Goal: Task Accomplishment & Management: Complete application form

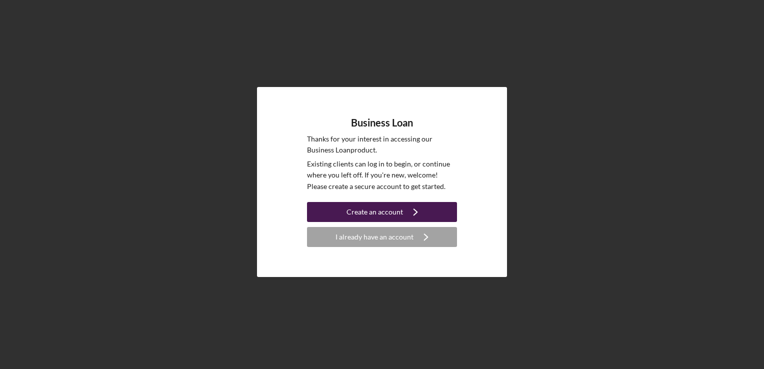
click at [390, 210] on div "Create an account" at bounding box center [374, 212] width 56 height 20
